Goal: Check status: Check status

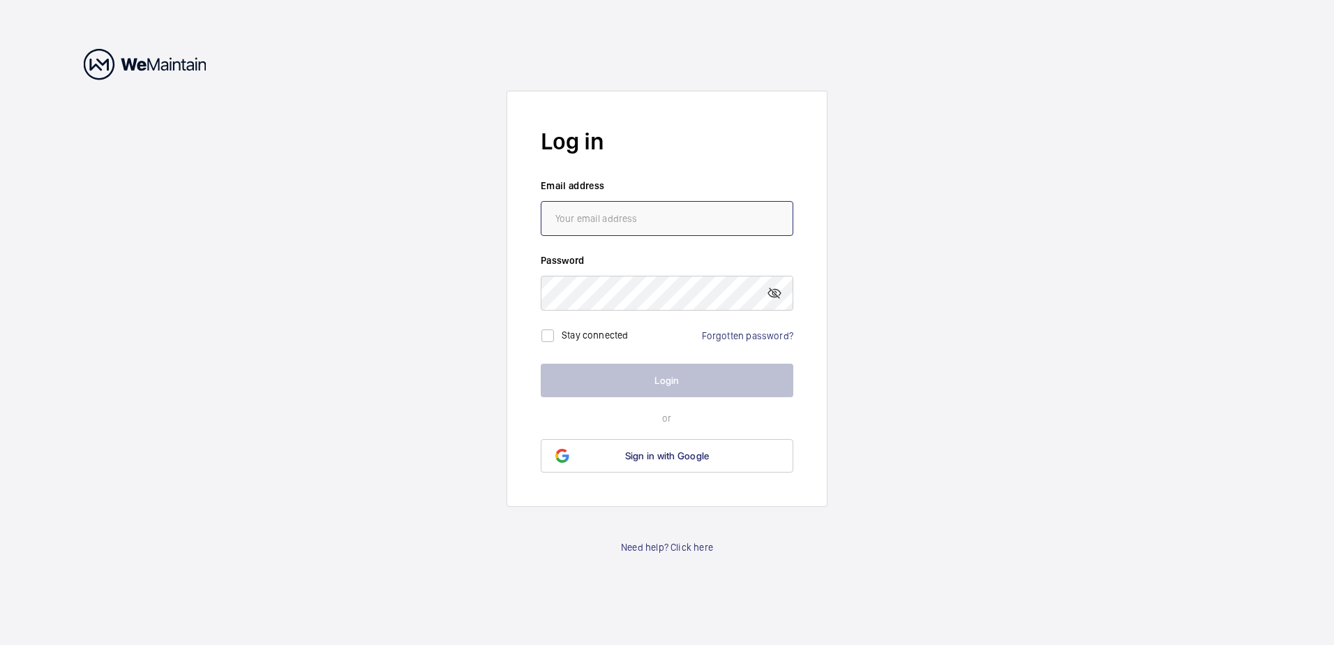
click at [604, 221] on input "email" at bounding box center [667, 218] width 253 height 35
type input "[EMAIL_ADDRESS][DOMAIN_NAME]"
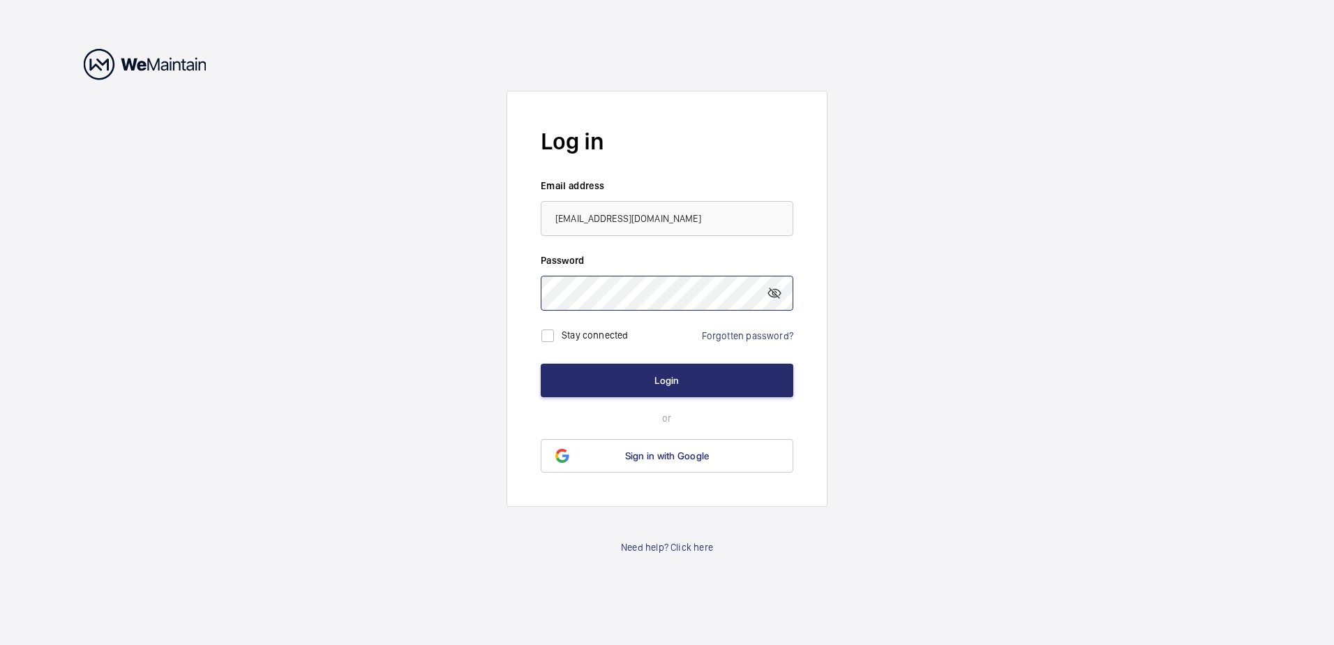
click at [541, 364] on button "Login" at bounding box center [667, 380] width 253 height 33
click at [604, 334] on label "Stay connected" at bounding box center [595, 334] width 67 height 11
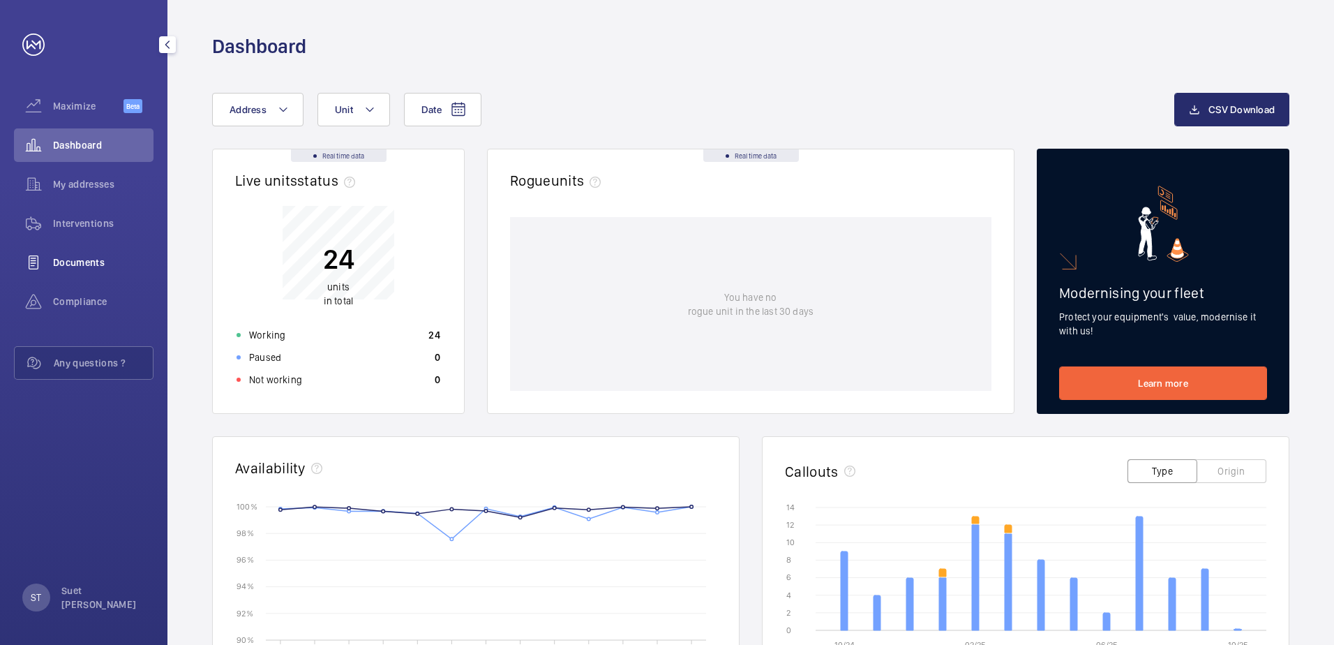
click at [94, 268] on span "Documents" at bounding box center [103, 262] width 100 height 14
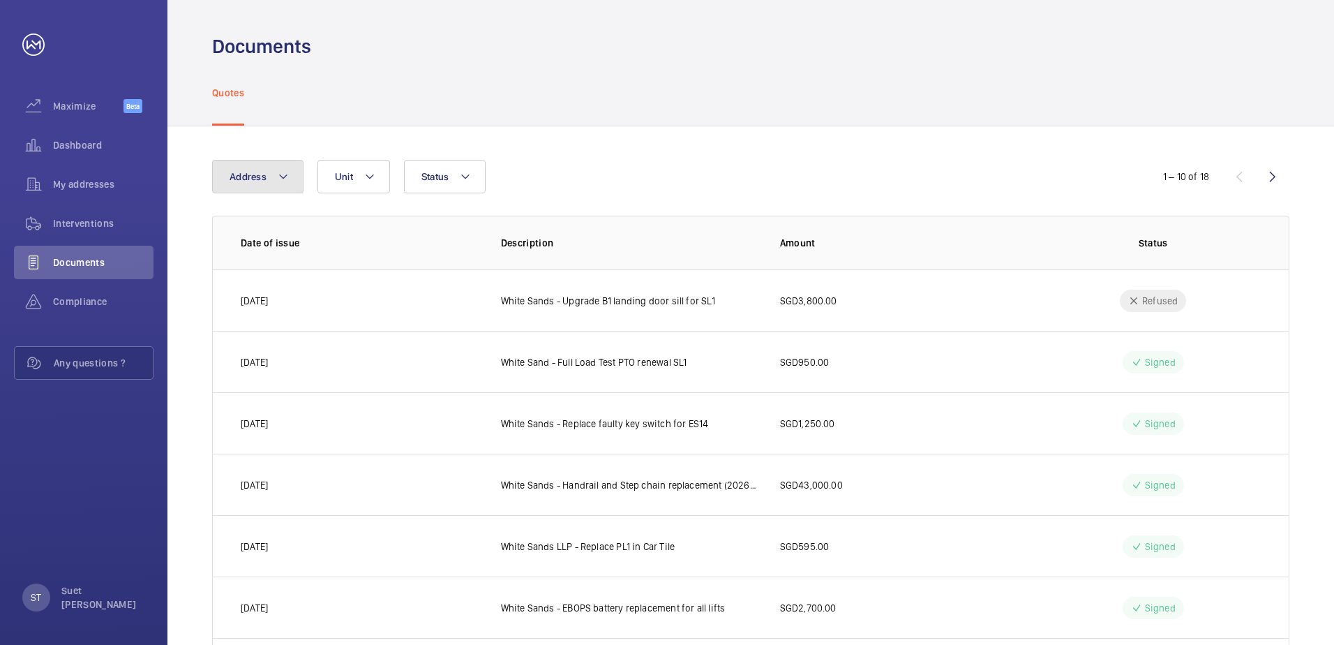
click at [298, 191] on button "Address" at bounding box center [257, 176] width 91 height 33
click at [1014, 163] on div "Address [GEOGRAPHIC_DATA] - [STREET_ADDRESS] Reset Unit Status" at bounding box center [667, 176] width 910 height 33
click at [454, 185] on button "Status" at bounding box center [445, 176] width 82 height 33
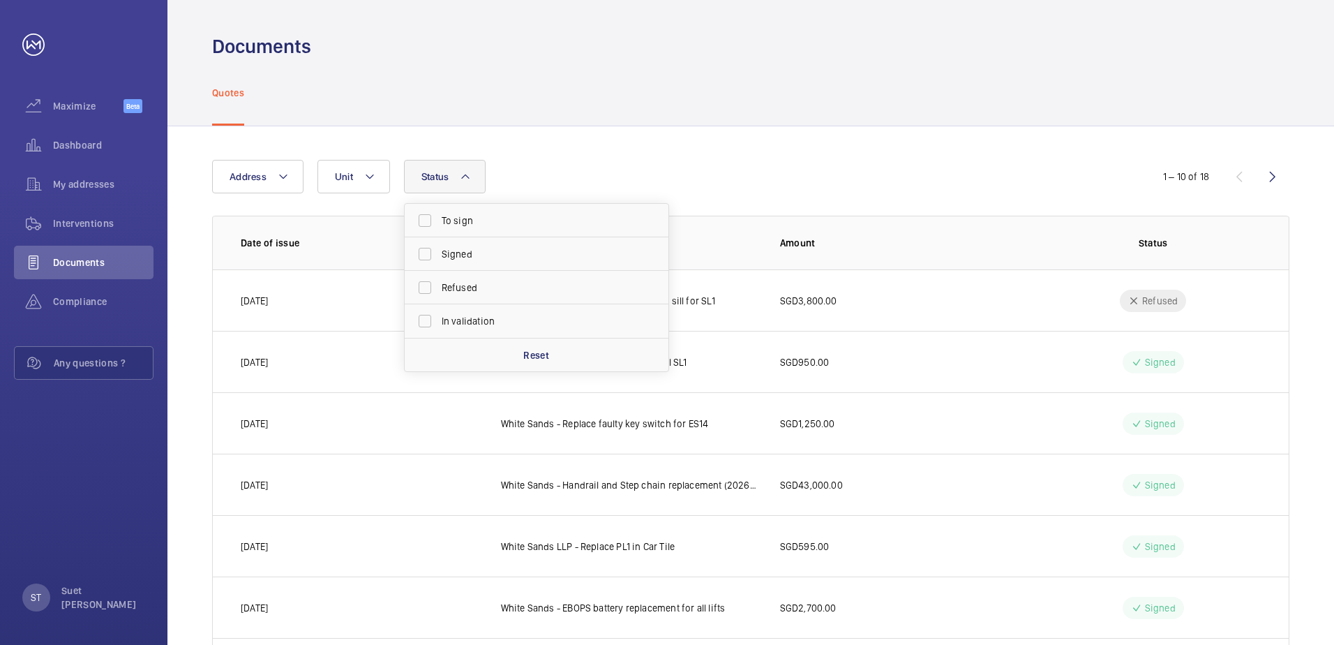
click at [567, 154] on div "Address Unit Status To sign Signed Refused In validation Reset 1 – 10 of 18 Dat…" at bounding box center [750, 521] width 1167 height 791
click at [268, 357] on p "[DATE]" at bounding box center [254, 362] width 27 height 14
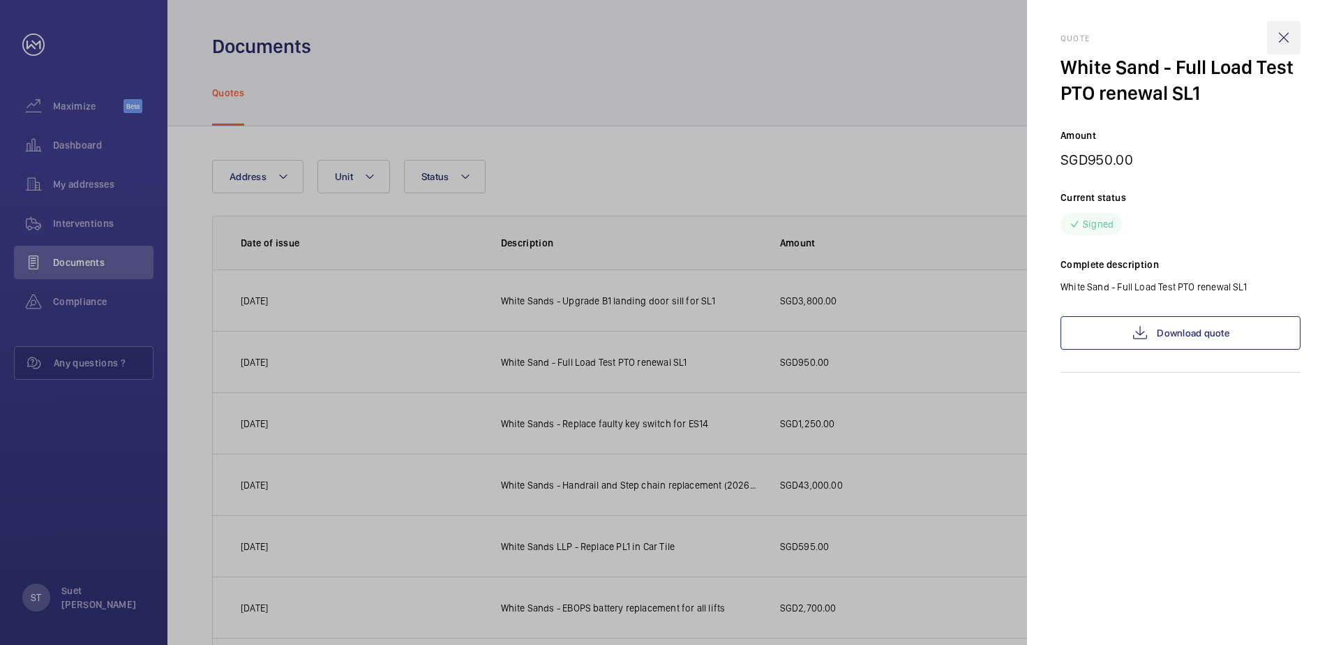
click at [1277, 33] on wm-front-icon-button at bounding box center [1283, 37] width 33 height 33
